Goal: Information Seeking & Learning: Learn about a topic

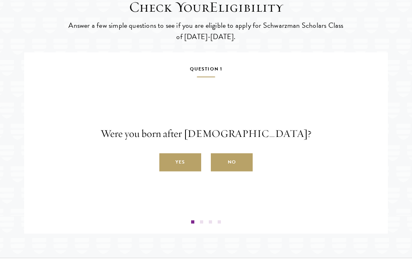
scroll to position [1280, 0]
click at [187, 171] on label "Yes" at bounding box center [180, 162] width 42 height 18
click at [167, 161] on input "Yes" at bounding box center [162, 157] width 7 height 7
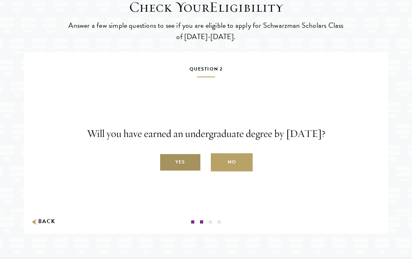
click at [182, 171] on label "Yes" at bounding box center [180, 162] width 42 height 18
click at [167, 161] on input "Yes" at bounding box center [162, 157] width 7 height 7
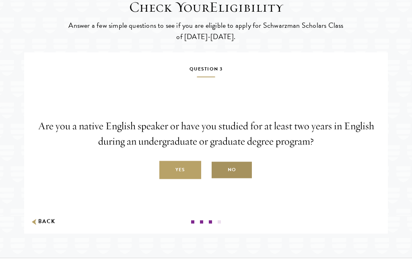
click at [233, 179] on label "No" at bounding box center [232, 170] width 42 height 18
click at [218, 169] on input "No" at bounding box center [214, 165] width 7 height 7
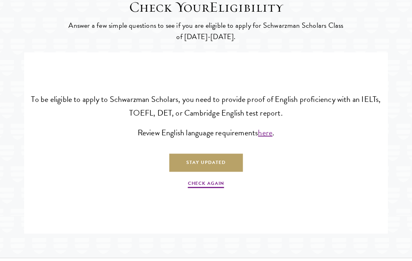
click at [265, 138] on link "here" at bounding box center [265, 132] width 14 height 12
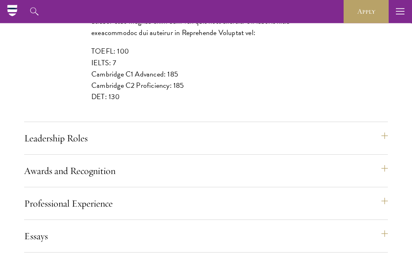
scroll to position [983, 0]
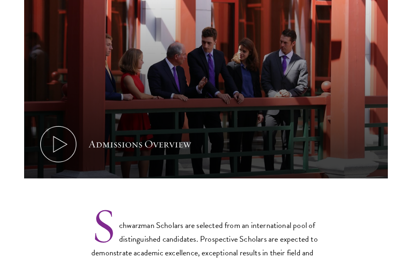
scroll to position [497, 0]
